Goal: Share content: Share content

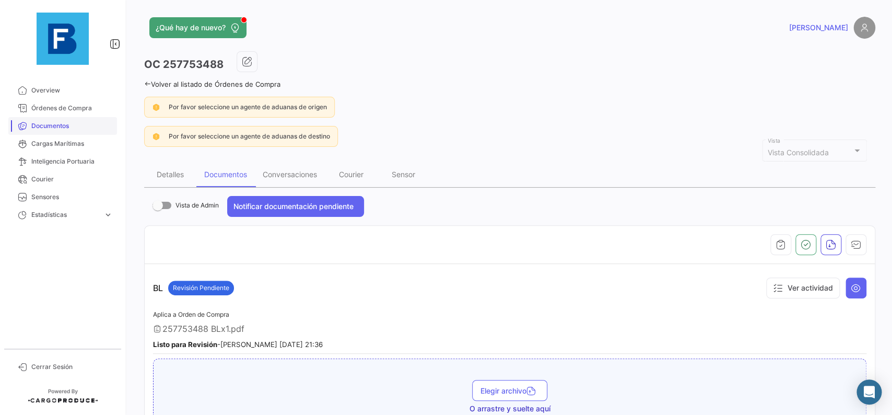
click at [75, 130] on span "Documentos" at bounding box center [72, 125] width 82 height 9
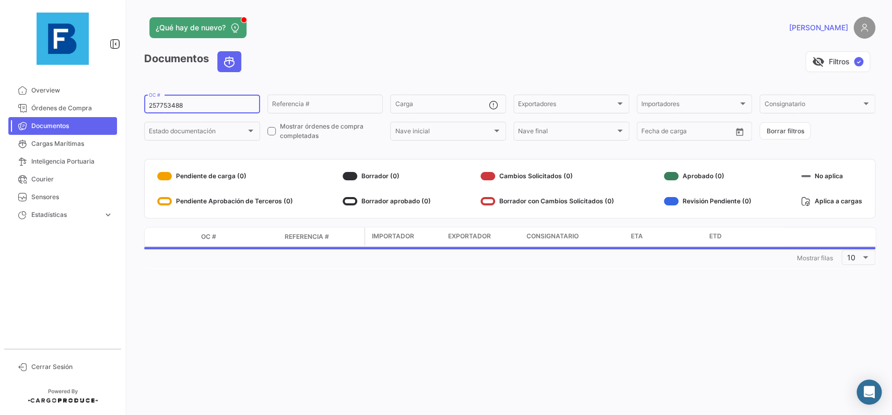
drag, startPoint x: 216, startPoint y: 107, endPoint x: 118, endPoint y: 110, distance: 97.8
click at [149, 109] on input "257753488" at bounding box center [202, 105] width 107 height 7
paste input "90256642"
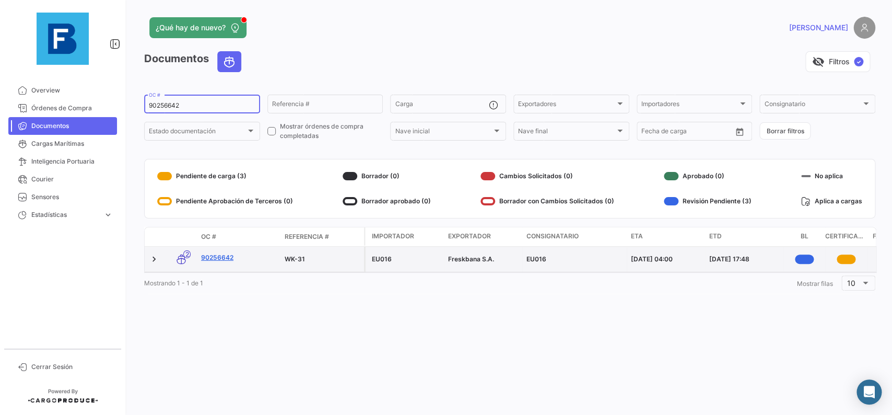
type input "90256642"
click at [226, 261] on link "90256642" at bounding box center [238, 257] width 75 height 9
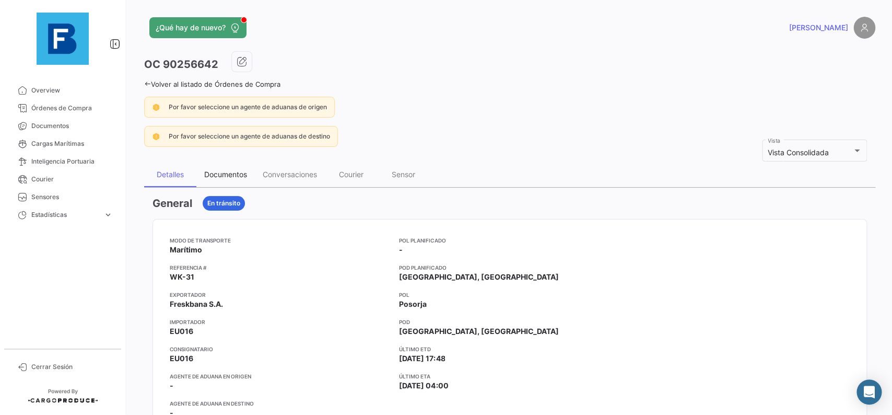
click at [219, 177] on div "Documentos" at bounding box center [225, 174] width 43 height 9
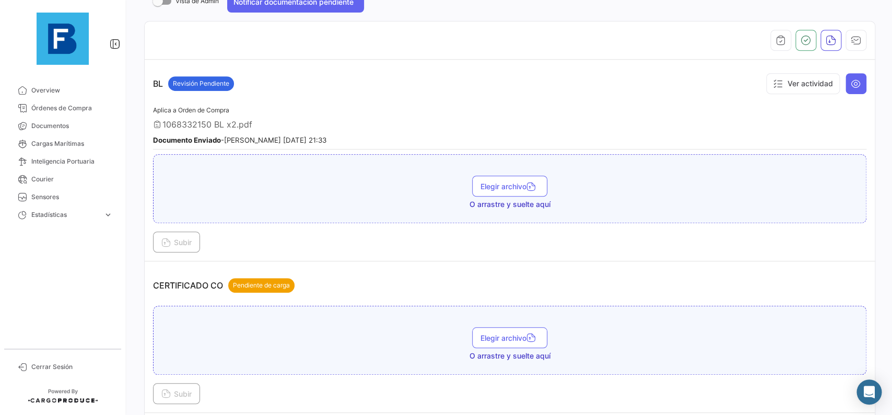
scroll to position [235, 0]
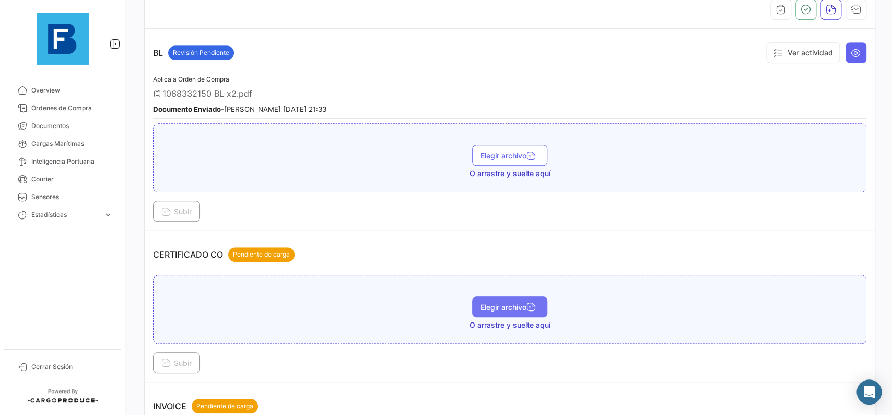
click at [519, 310] on span "Elegir archivo" at bounding box center [510, 307] width 59 height 9
click at [182, 363] on span "Subir" at bounding box center [176, 362] width 30 height 9
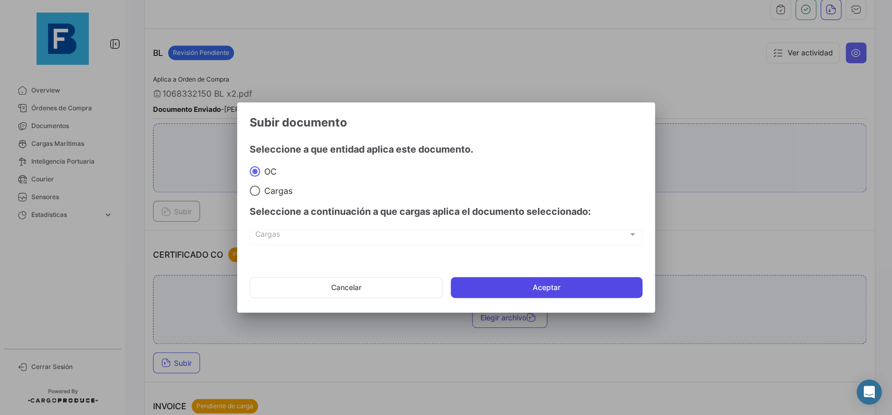
click at [500, 283] on button "Aceptar" at bounding box center [547, 287] width 192 height 21
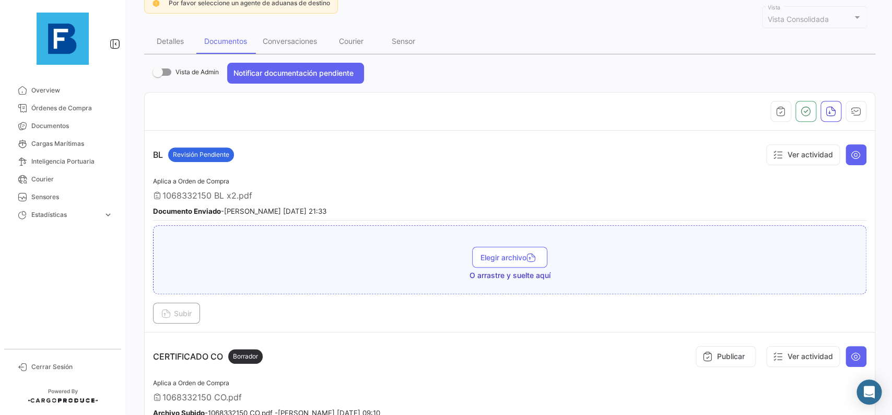
scroll to position [118, 0]
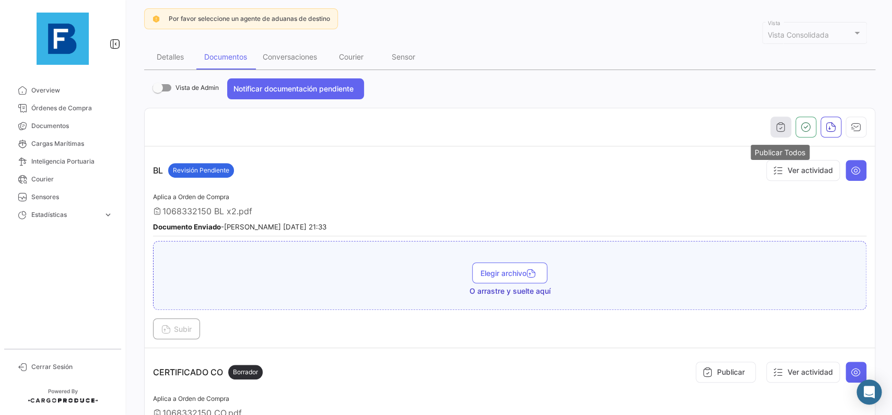
click at [782, 128] on icon "button" at bounding box center [781, 127] width 10 height 10
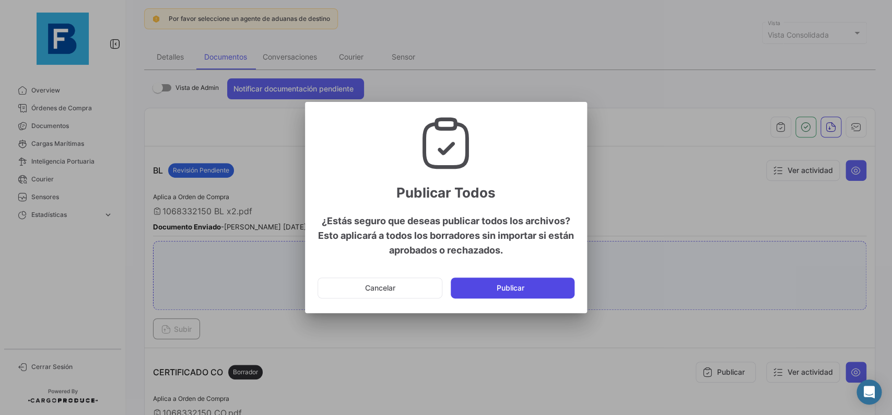
click at [533, 292] on button "Publicar" at bounding box center [513, 287] width 124 height 21
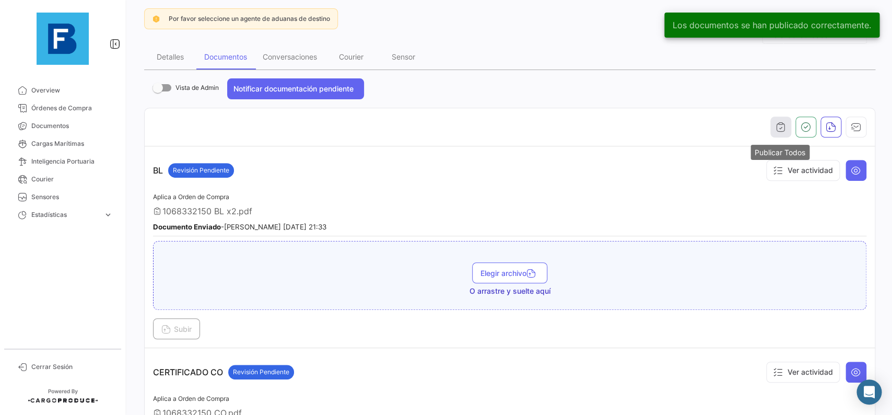
click at [782, 132] on icon "button" at bounding box center [781, 127] width 10 height 10
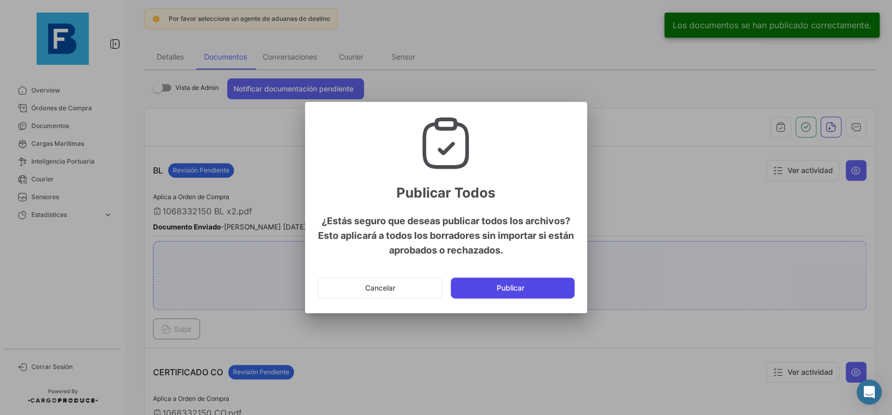
click at [571, 282] on button "Publicar" at bounding box center [513, 287] width 124 height 21
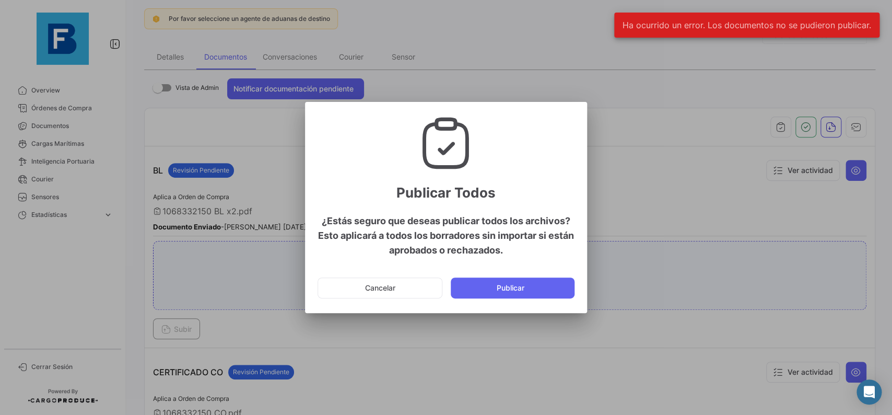
click at [651, 144] on div at bounding box center [446, 207] width 892 height 415
click at [402, 284] on button "Cancelar" at bounding box center [380, 287] width 125 height 21
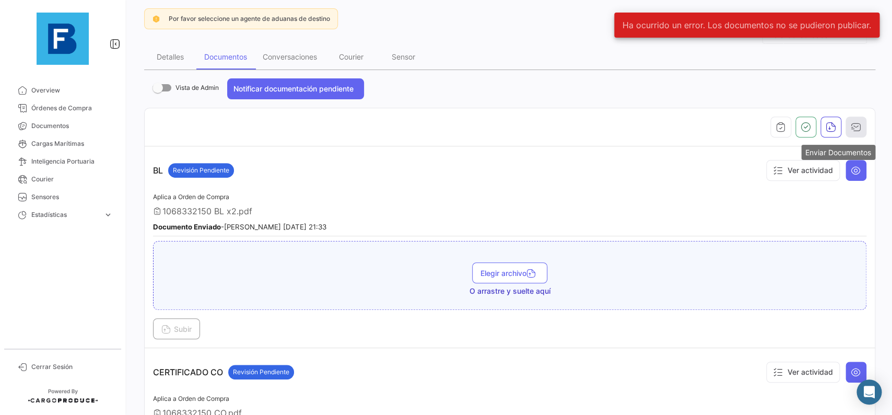
click at [859, 128] on icon "button" at bounding box center [856, 127] width 10 height 10
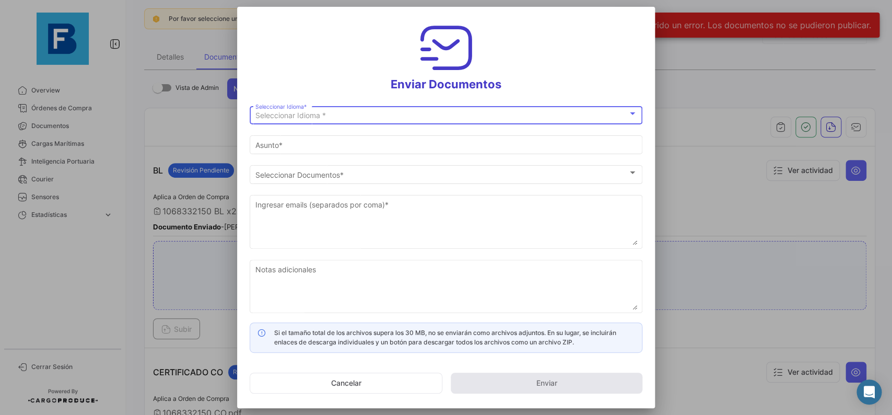
click at [397, 114] on div "Seleccionar Idioma *" at bounding box center [442, 115] width 373 height 9
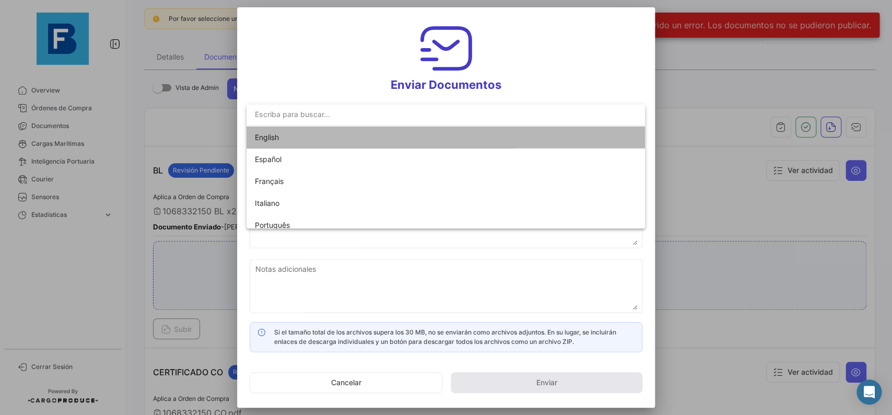
drag, startPoint x: 386, startPoint y: 131, endPoint x: 384, endPoint y: 136, distance: 5.5
click at [386, 132] on span "English" at bounding box center [328, 137] width 146 height 22
type input "[PERSON_NAME] has shared the documents of PO # 90256642 with you"
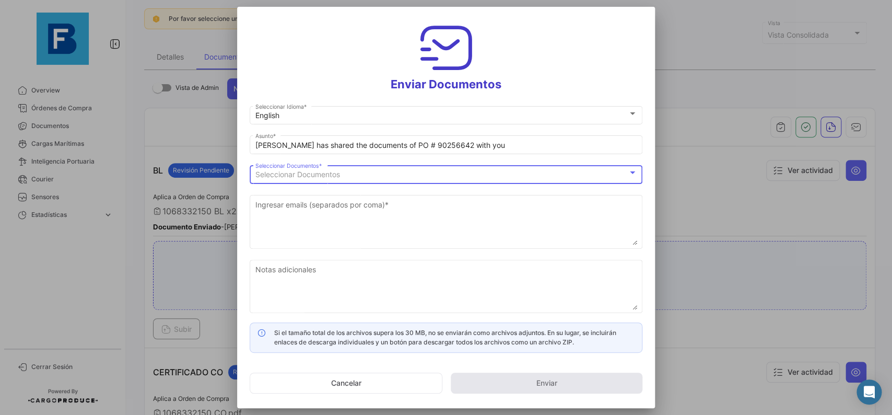
click at [375, 171] on div "Seleccionar Documentos" at bounding box center [442, 174] width 373 height 9
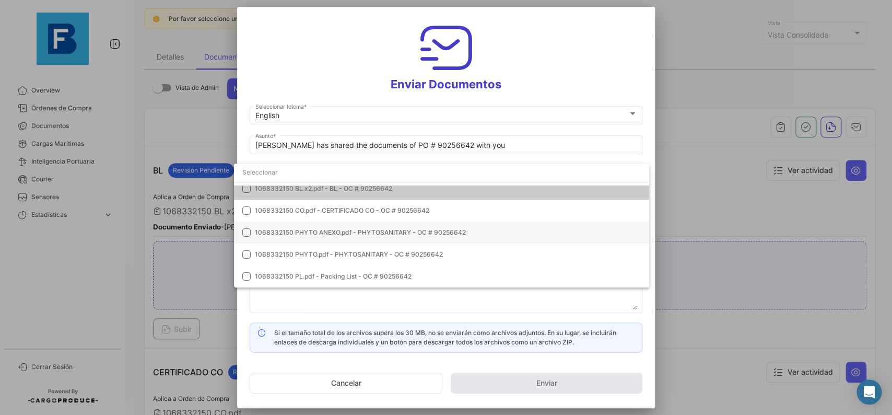
scroll to position [0, 0]
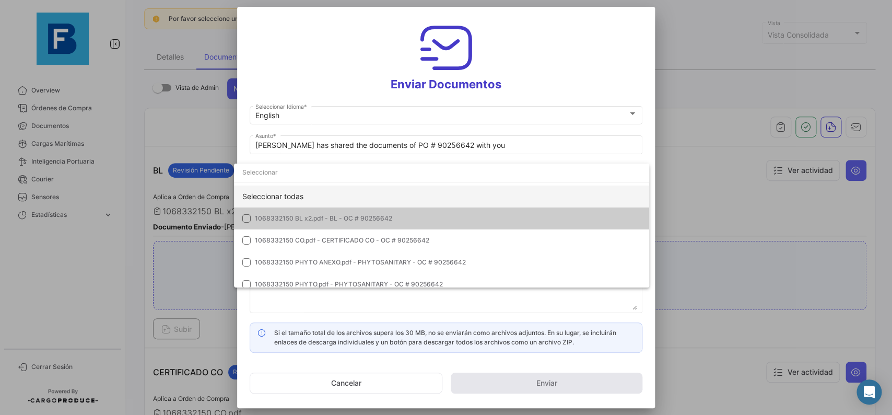
click at [467, 196] on div "Seleccionar todas" at bounding box center [441, 196] width 415 height 22
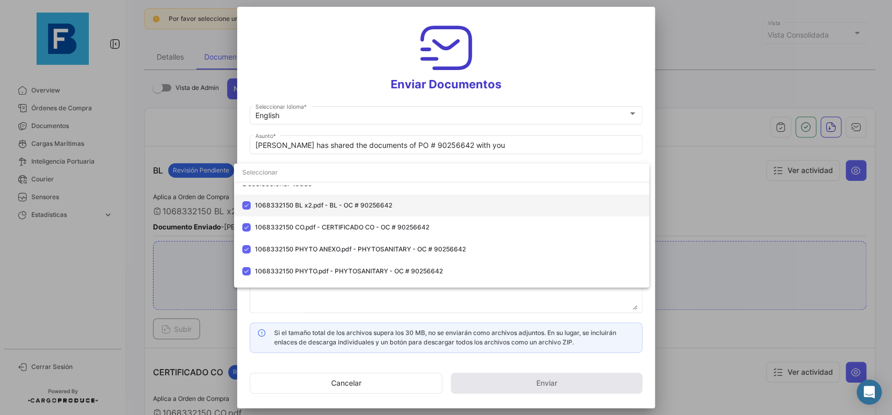
scroll to position [30, 0]
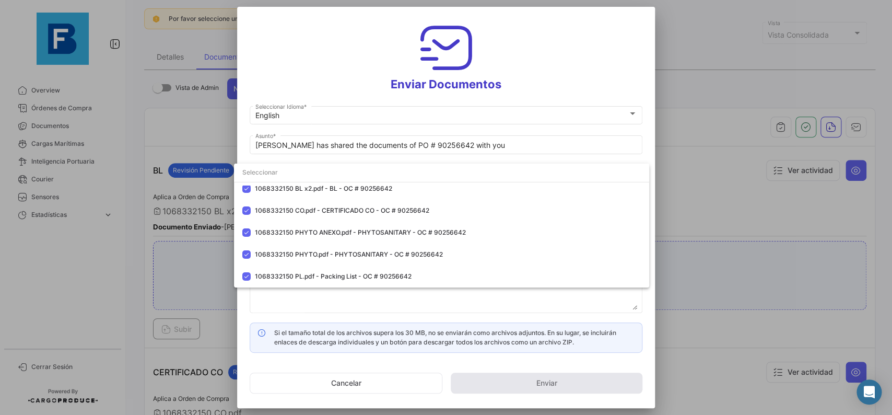
click at [648, 125] on div at bounding box center [446, 207] width 892 height 415
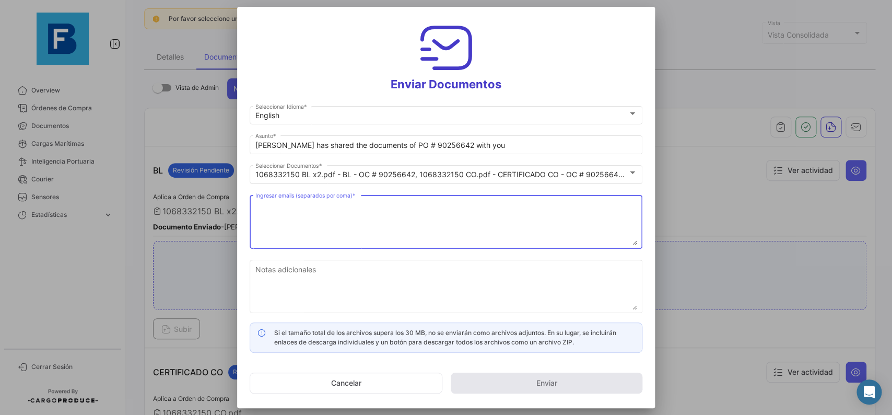
click at [428, 217] on textarea "Ingresar emails (separados por coma) *" at bounding box center [447, 222] width 382 height 46
click at [326, 213] on textarea "Ingresar emails (separados por coma) *" at bounding box center [447, 223] width 382 height 46
paste textarea "[EMAIL_ADDRESS][PERSON_NAME][DOMAIN_NAME],[DOMAIN_NAME][EMAIL_ADDRESS][DOMAIN_N…"
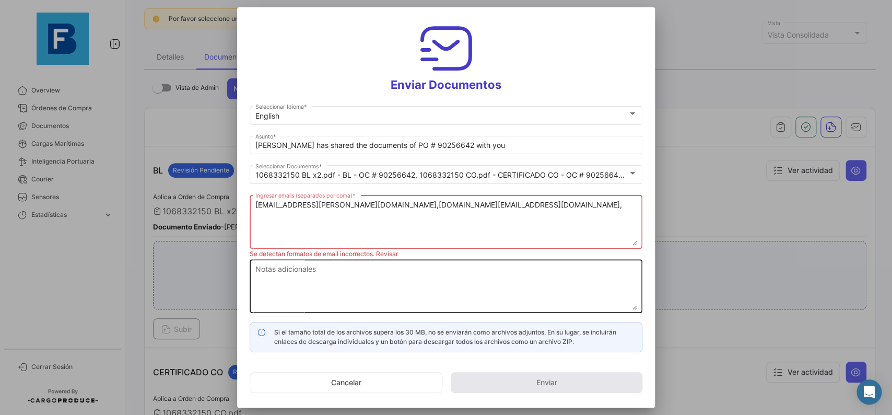
paste textarea "[PERSON_NAME][EMAIL_ADDRESS][DOMAIN_NAME]"
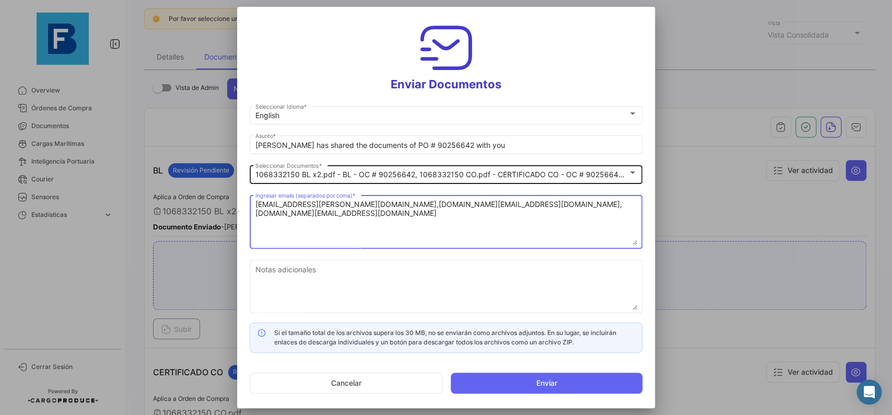
type textarea "[EMAIL_ADDRESS][PERSON_NAME][DOMAIN_NAME],[DOMAIN_NAME][EMAIL_ADDRESS][DOMAIN_N…"
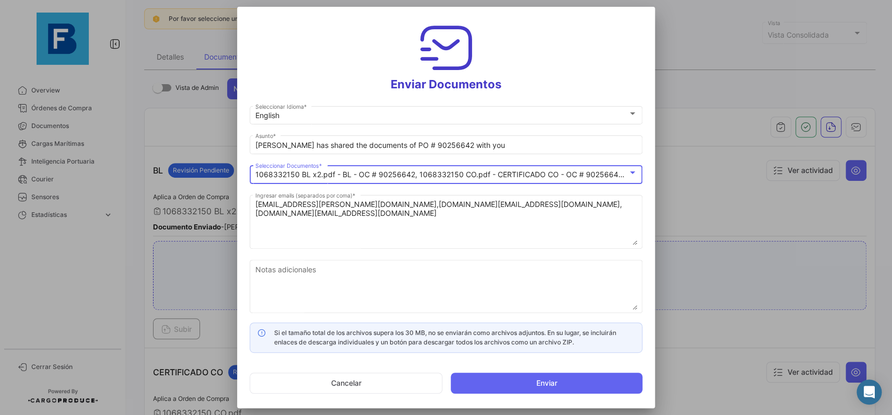
click at [635, 170] on div at bounding box center [632, 173] width 9 height 8
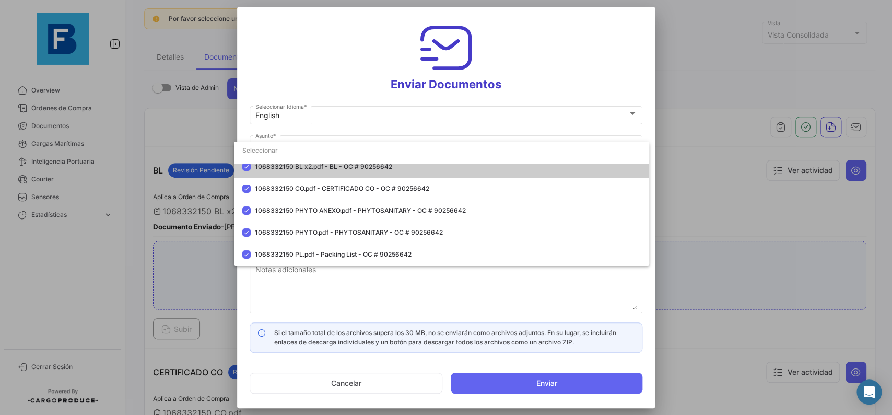
click at [648, 103] on div at bounding box center [446, 207] width 892 height 415
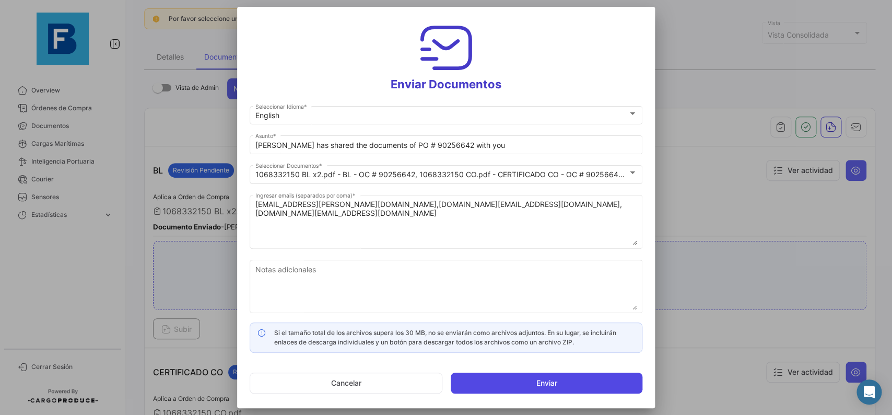
click at [601, 372] on mat-dialog-actions "Cancelar Enviar" at bounding box center [446, 383] width 393 height 36
click at [601, 378] on button "Enviar" at bounding box center [547, 383] width 192 height 21
